Goal: Task Accomplishment & Management: Manage account settings

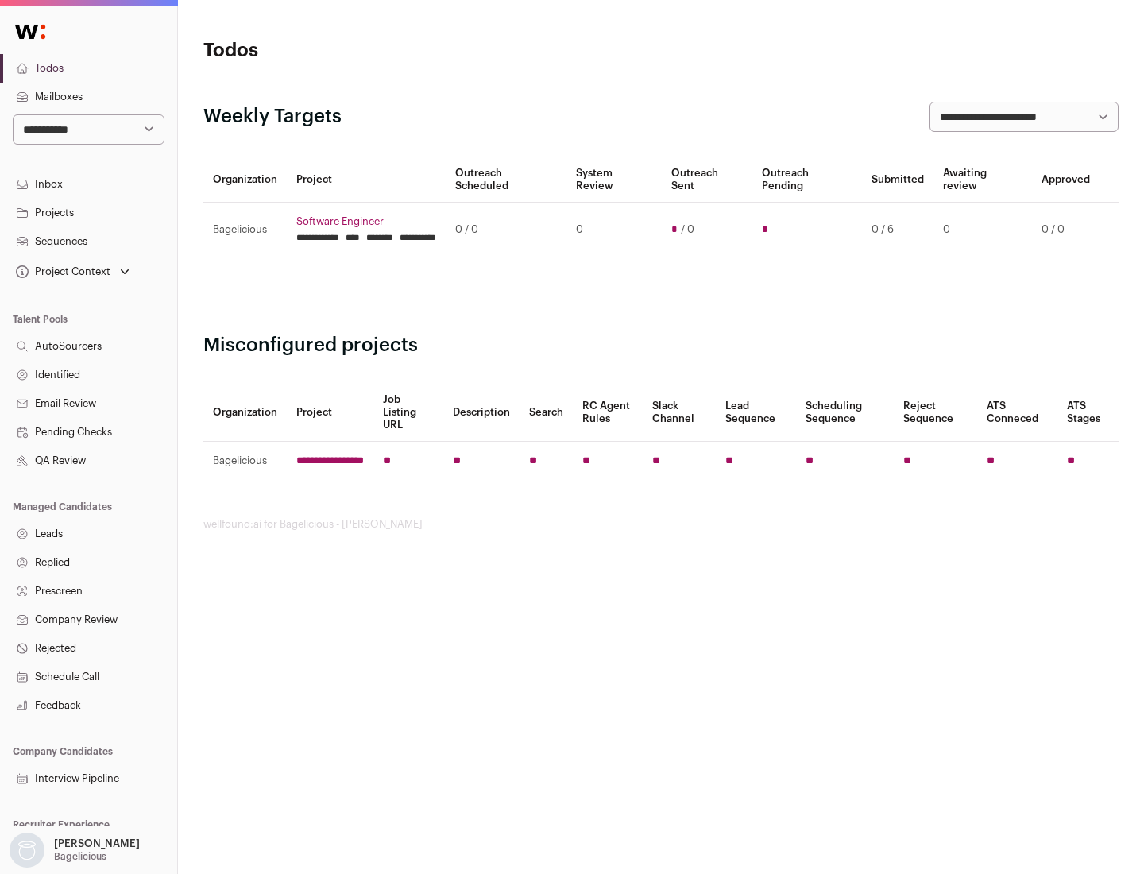
click at [88, 212] on link "Projects" at bounding box center [88, 213] width 177 height 29
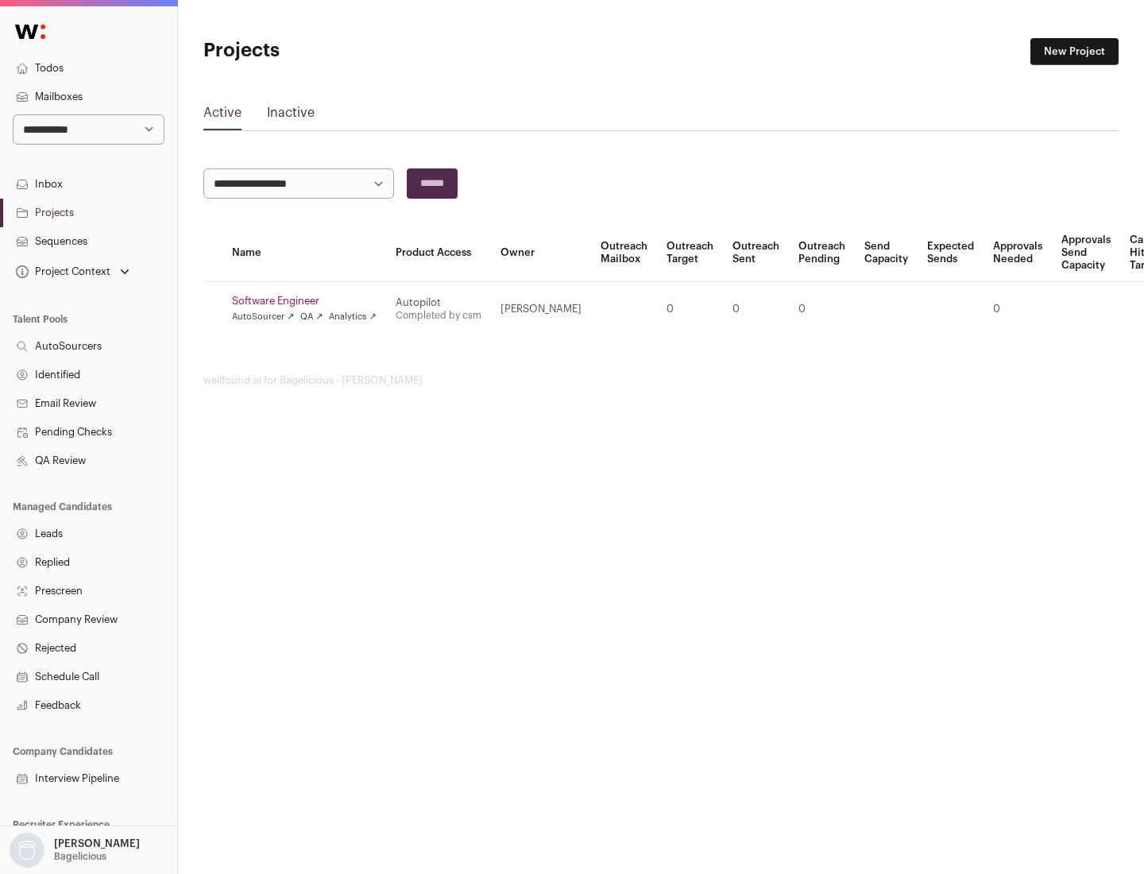
click at [309, 301] on link "Software Engineer" at bounding box center [304, 301] width 145 height 13
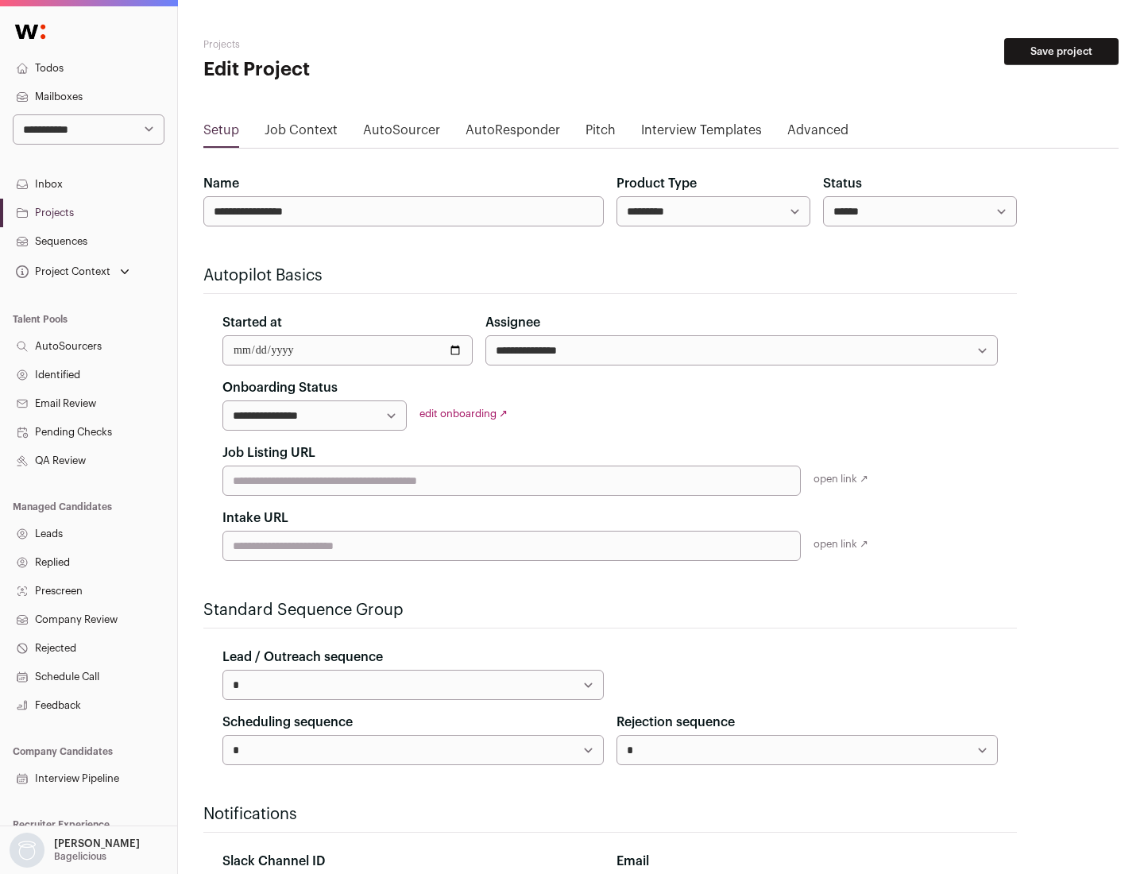
click at [1061, 52] on button "Save project" at bounding box center [1061, 51] width 114 height 27
